Goal: Check status: Check status

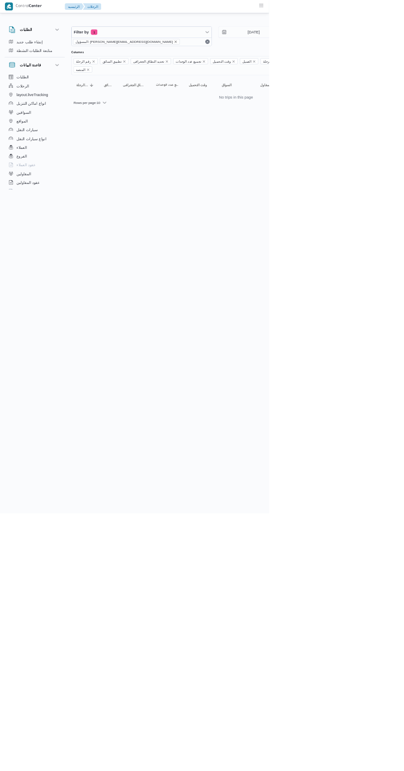
click at [262, 62] on icon "remove selected entity" at bounding box center [263, 62] width 3 height 3
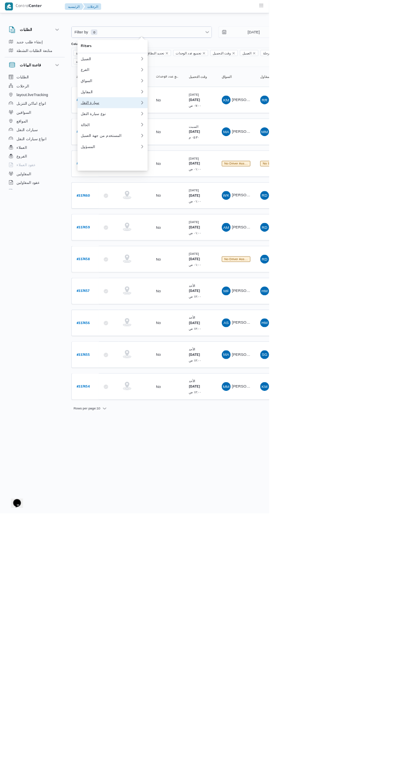
click at [168, 157] on div "سيارة النقل" at bounding box center [165, 154] width 89 height 7
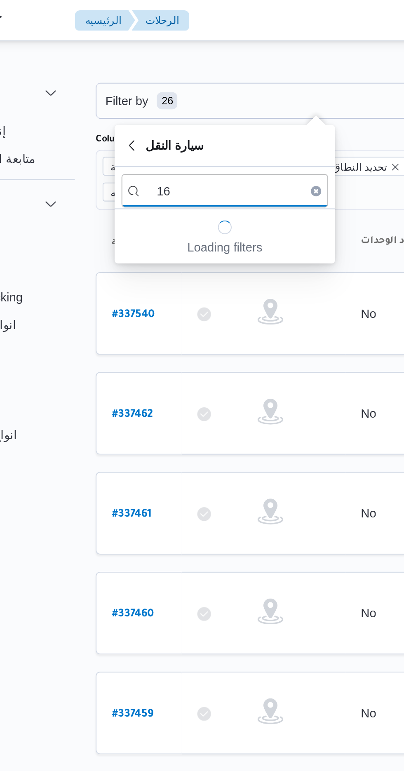
type input "1"
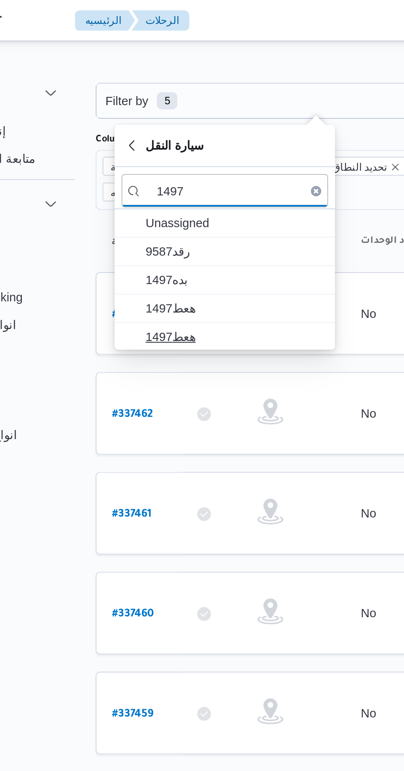
type input "1497"
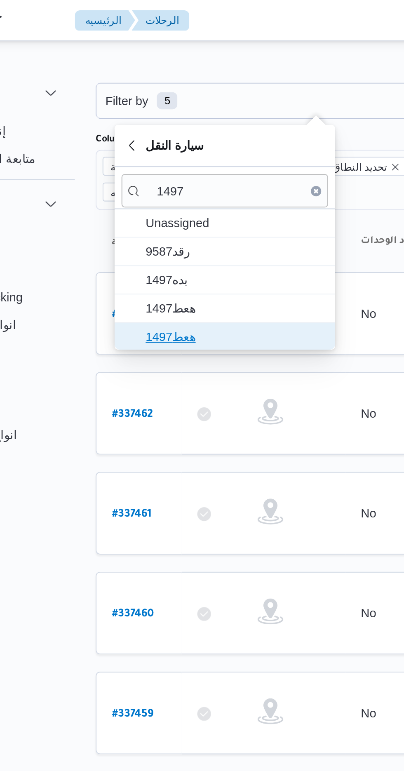
click at [172, 160] on span "هعط1497" at bounding box center [174, 161] width 86 height 10
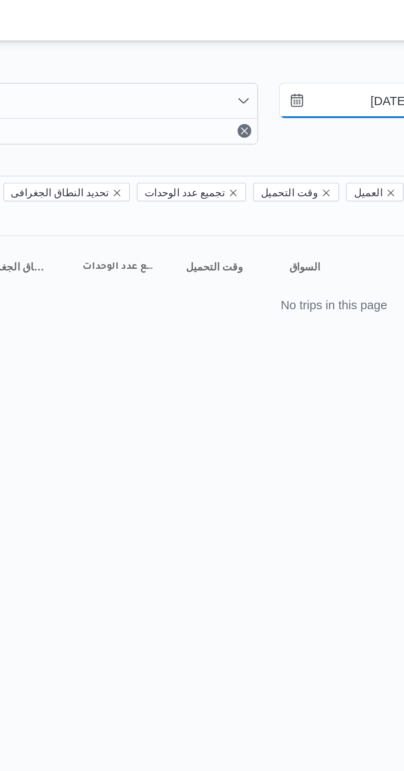
click at [371, 45] on input "[DATE]" at bounding box center [376, 48] width 94 height 16
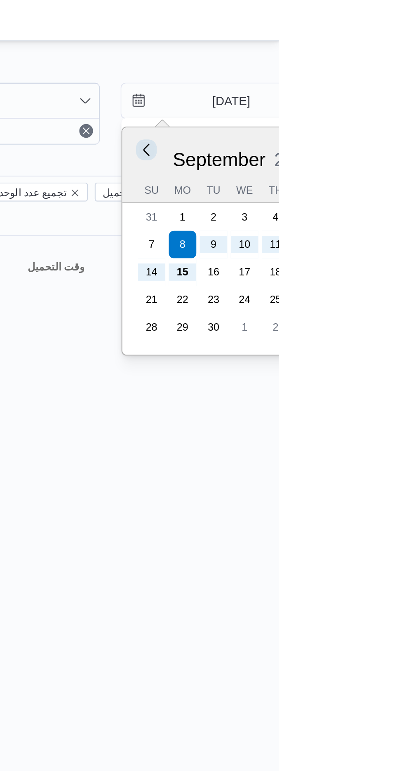
click at [339, 71] on button "Previous Month" at bounding box center [340, 72] width 8 height 8
type input "[DATE]"
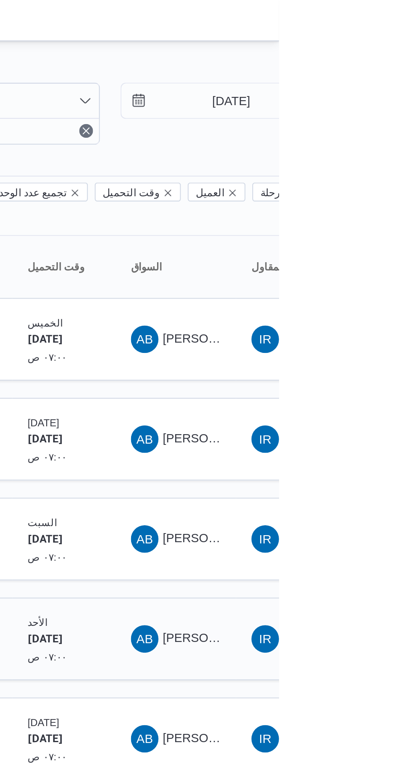
click at [345, 299] on span "AB [PERSON_NAME]" at bounding box center [354, 305] width 43 height 13
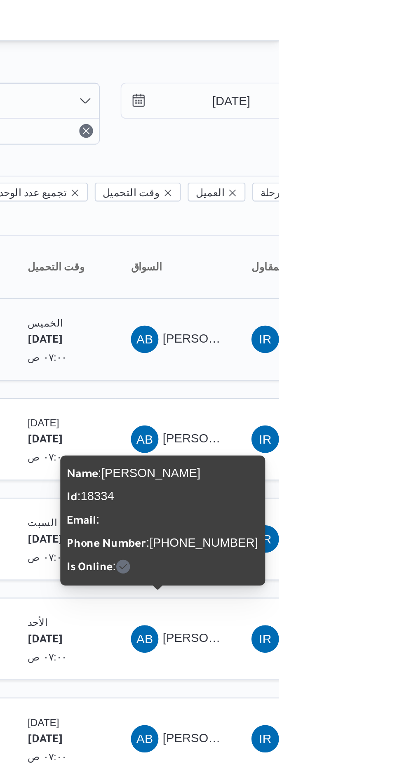
click at [361, 159] on span "[PERSON_NAME]" at bounding box center [371, 162] width 47 height 7
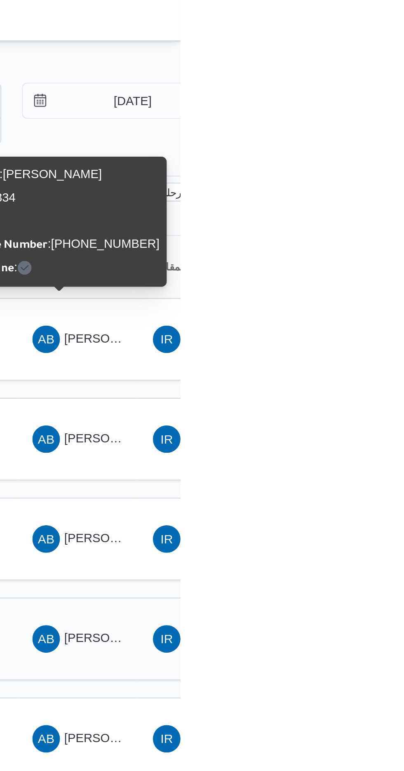
click at [361, 302] on span "[PERSON_NAME]" at bounding box center [371, 305] width 47 height 7
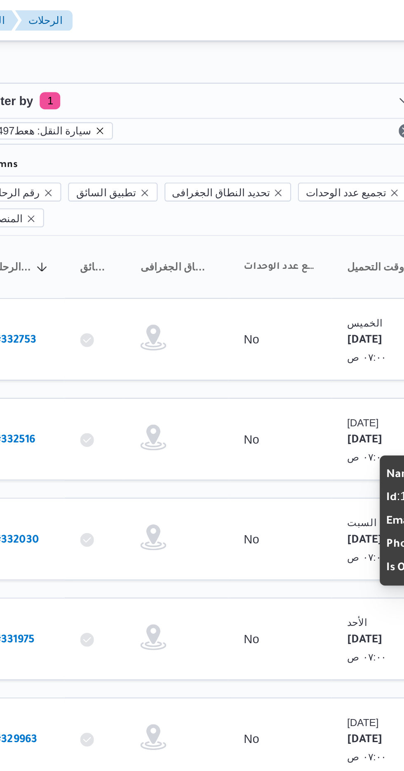
click at [163, 60] on icon "remove selected entity" at bounding box center [165, 62] width 5 height 5
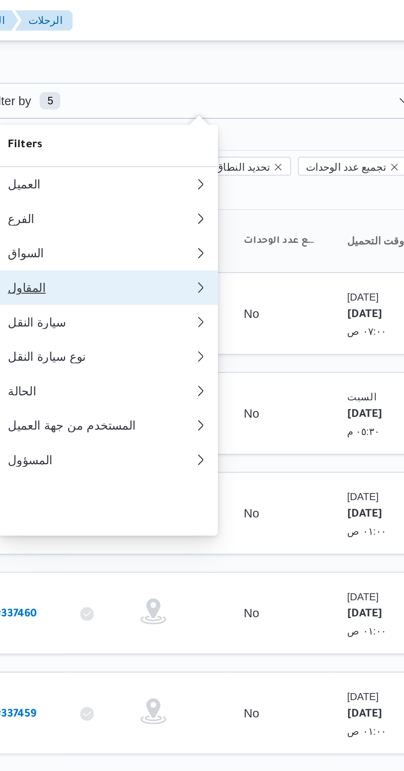
click at [147, 141] on div "المقاول" at bounding box center [165, 137] width 89 height 7
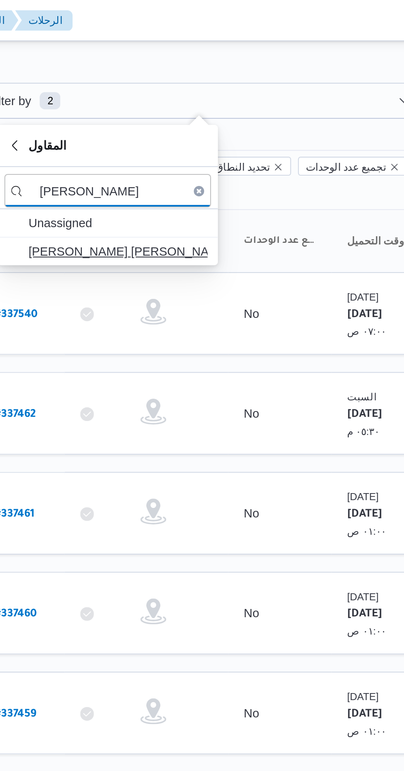
type input "[PERSON_NAME]"
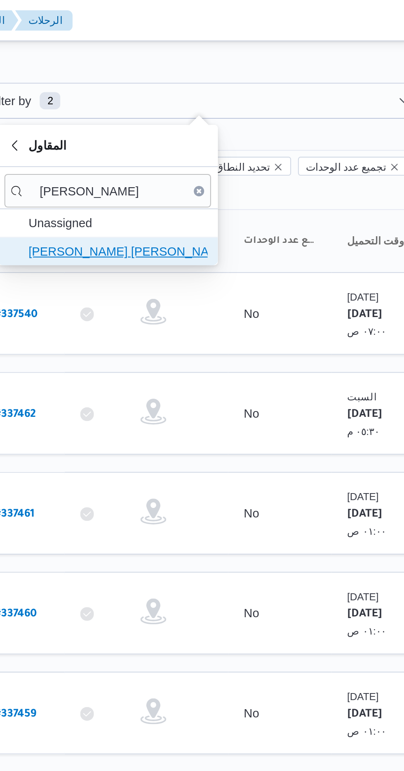
click at [191, 119] on span "[PERSON_NAME] [PERSON_NAME]" at bounding box center [174, 120] width 86 height 10
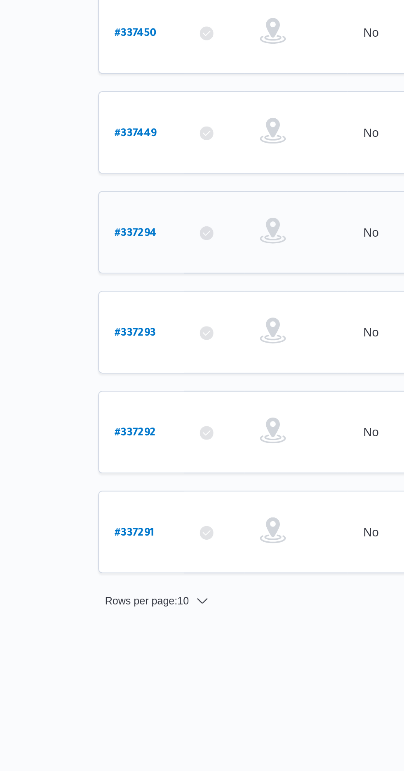
click at [129, 447] on b "# 337294" at bounding box center [125, 450] width 20 height 6
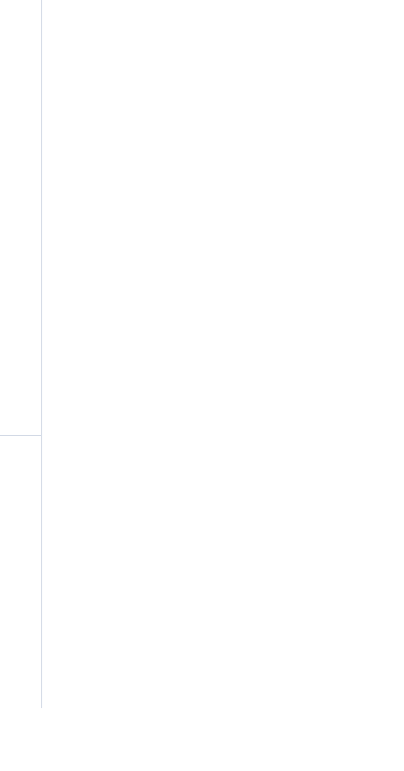
scroll to position [526, 0]
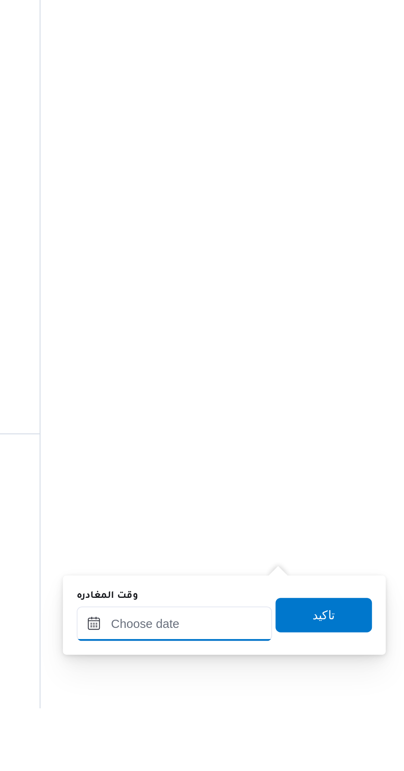
click at [287, 731] on input "وقت المغادره" at bounding box center [289, 730] width 94 height 16
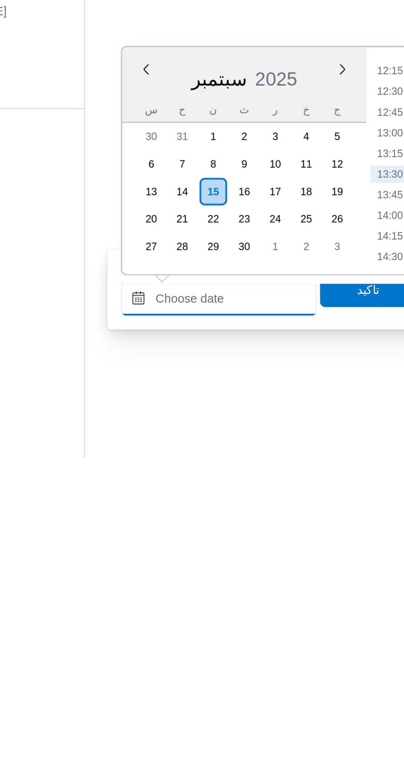
scroll to position [581, 0]
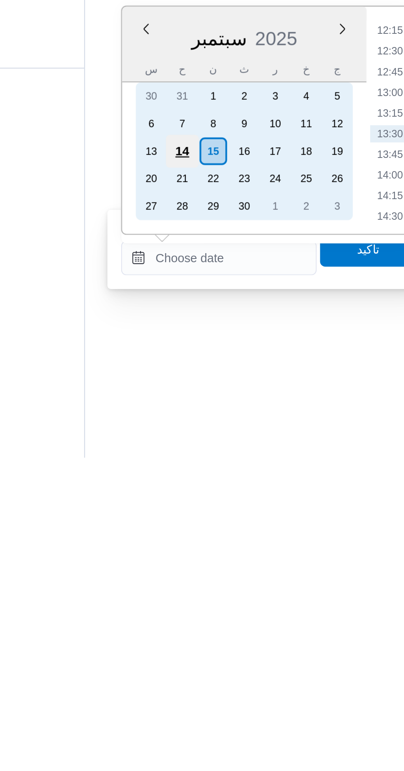
click at [271, 624] on div "14" at bounding box center [271, 624] width 16 height 16
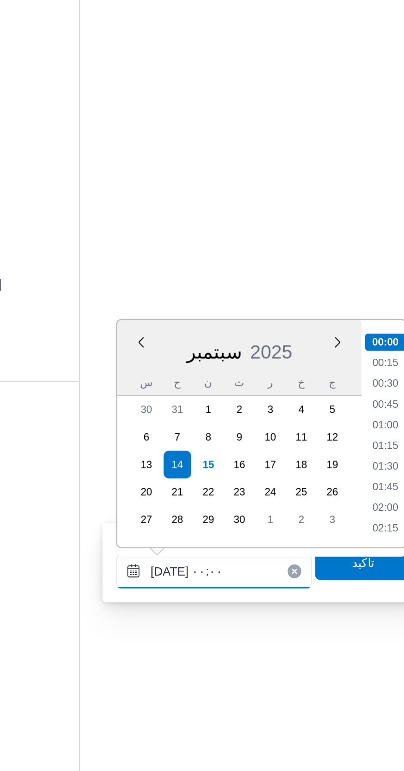
click at [248, 676] on input "[DATE] ٠٠:٠٠" at bounding box center [289, 675] width 94 height 16
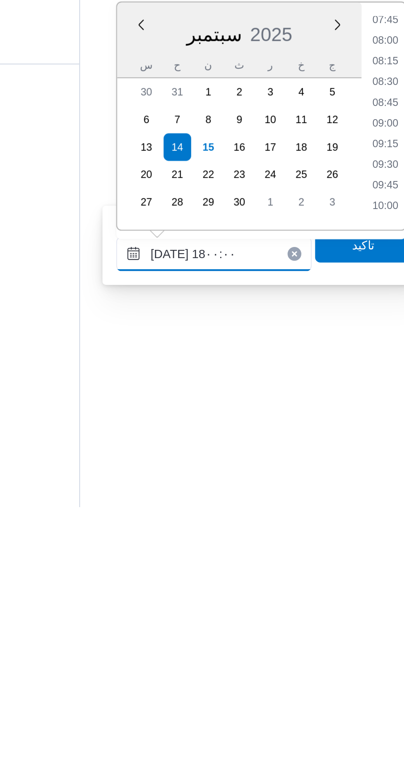
scroll to position [626, 0]
click at [366, 626] on li "18:00" at bounding box center [370, 626] width 19 height 8
type input "[DATE] ١٨:٠٠"
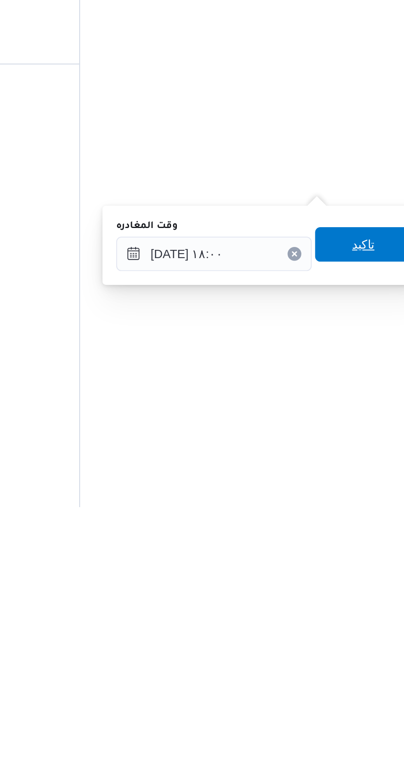
click at [357, 650] on span "تاكيد" at bounding box center [360, 645] width 46 height 16
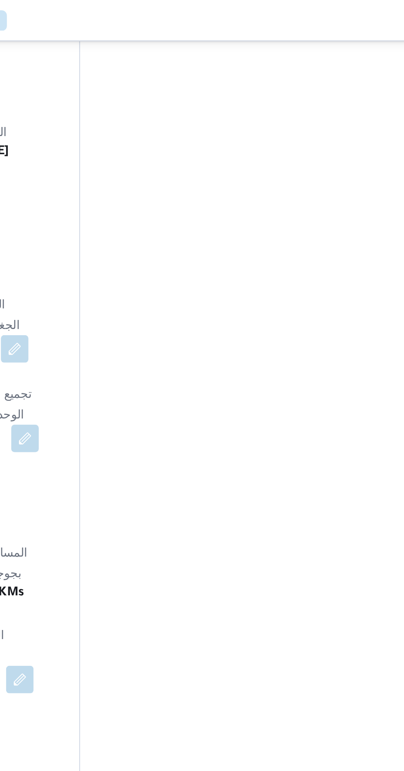
scroll to position [0, 0]
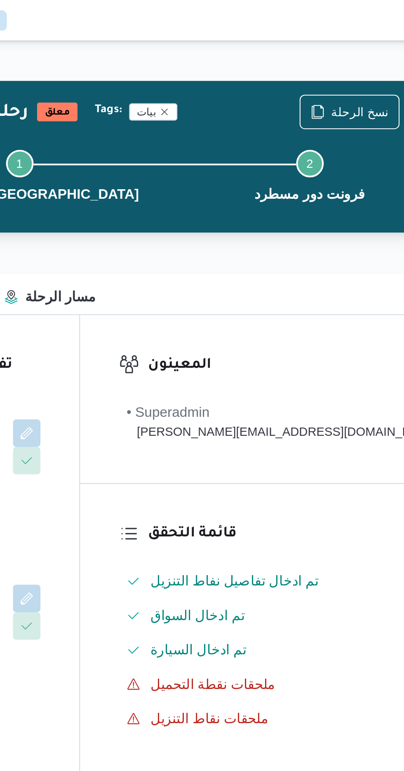
click at [387, 52] on button "Actions" at bounding box center [395, 53] width 16 height 16
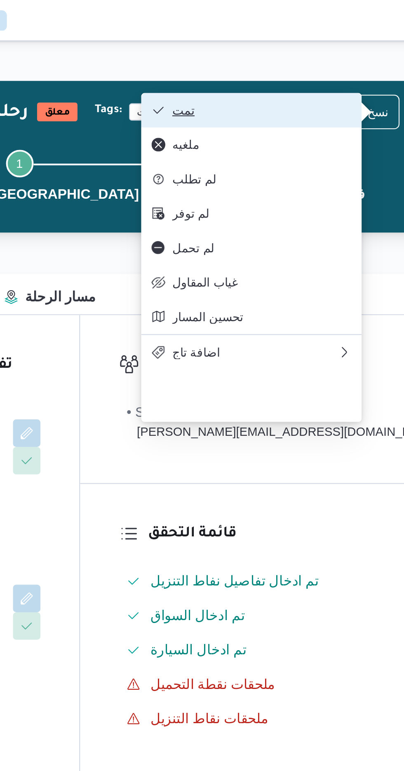
click at [267, 56] on span "تمت" at bounding box center [307, 52] width 96 height 7
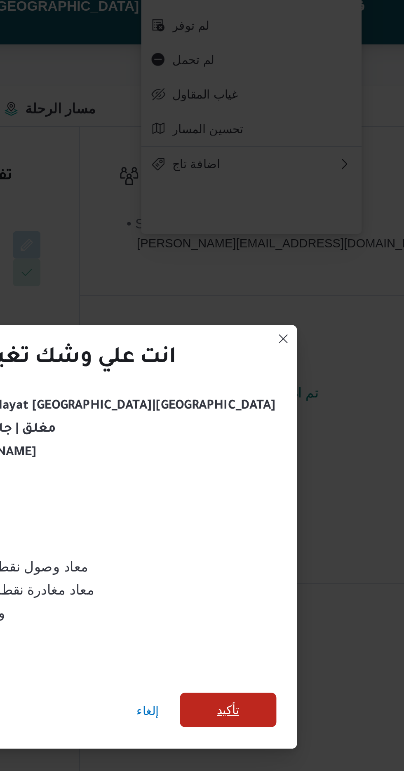
click at [290, 430] on span "تأكيد" at bounding box center [295, 430] width 11 height 10
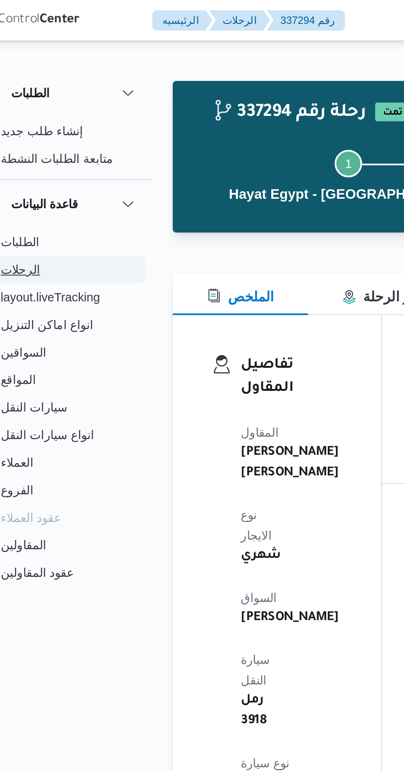
click at [40, 131] on span "الرحلات" at bounding box center [34, 129] width 19 height 10
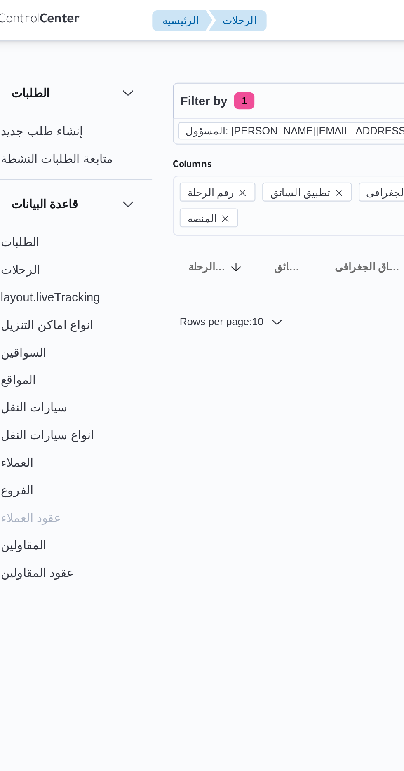
click at [261, 62] on icon "remove selected entity" at bounding box center [263, 62] width 5 height 5
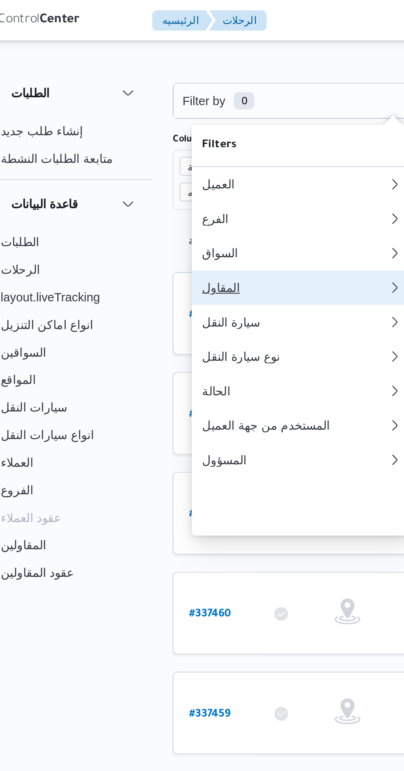
click at [163, 141] on div "المقاول" at bounding box center [165, 137] width 89 height 7
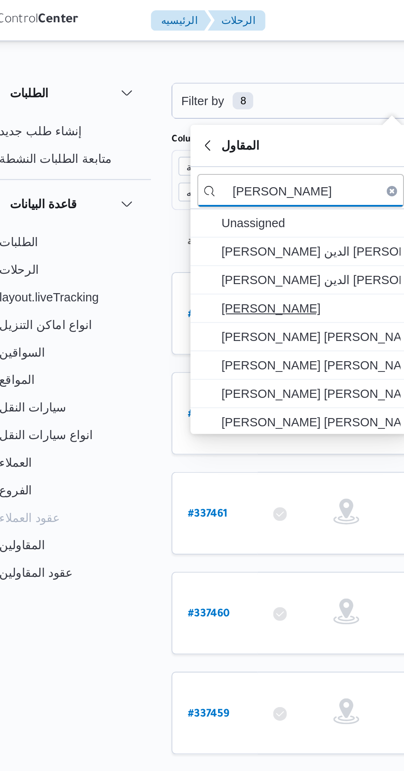
type input "[PERSON_NAME]"
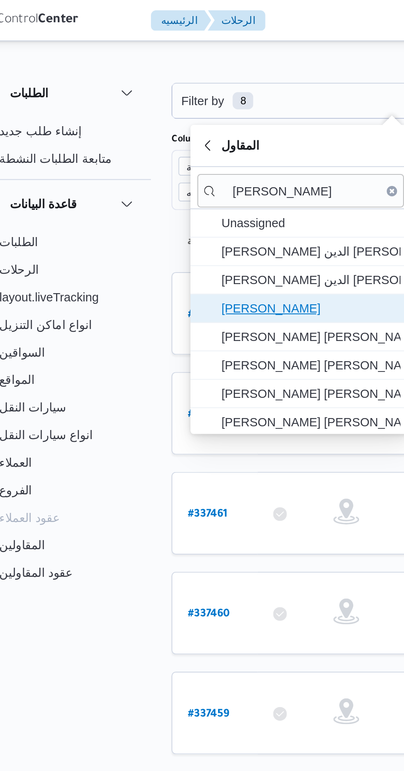
click at [183, 150] on span "[PERSON_NAME]" at bounding box center [174, 148] width 86 height 10
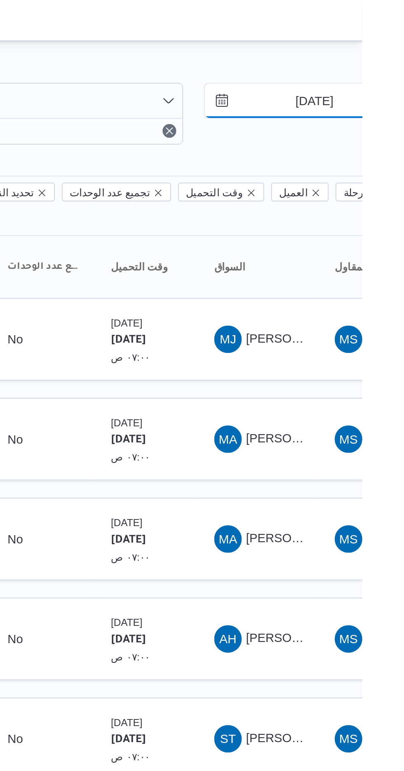
click at [374, 51] on input "[DATE]" at bounding box center [376, 48] width 94 height 16
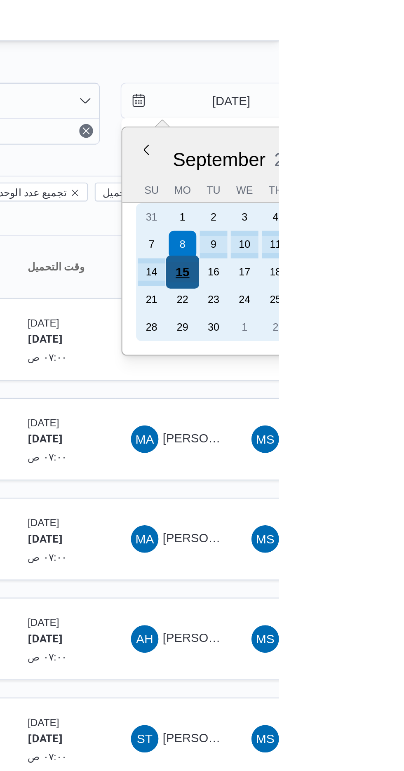
click at [359, 128] on div "15" at bounding box center [358, 130] width 16 height 16
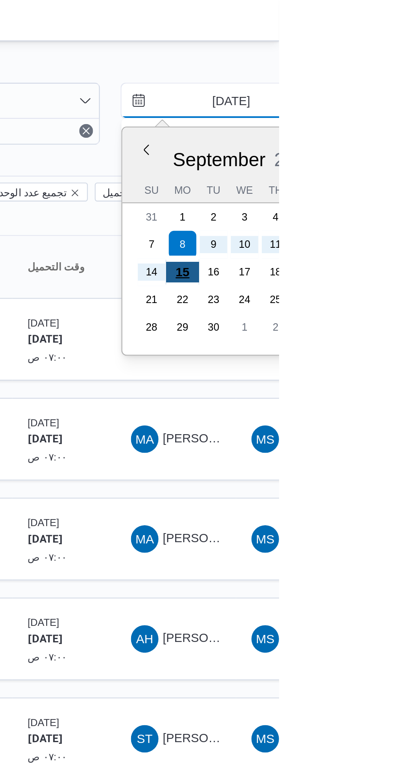
type input "[DATE]"
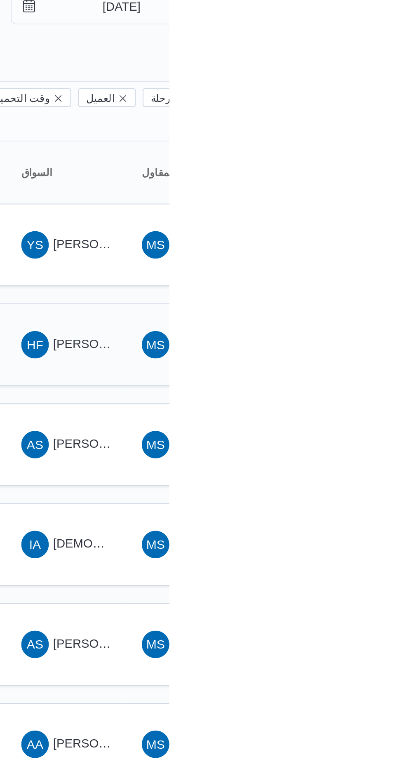
click at [357, 207] on span "[PERSON_NAME] [PERSON_NAME]" at bounding box center [396, 210] width 96 height 7
